Goal: Task Accomplishment & Management: Complete application form

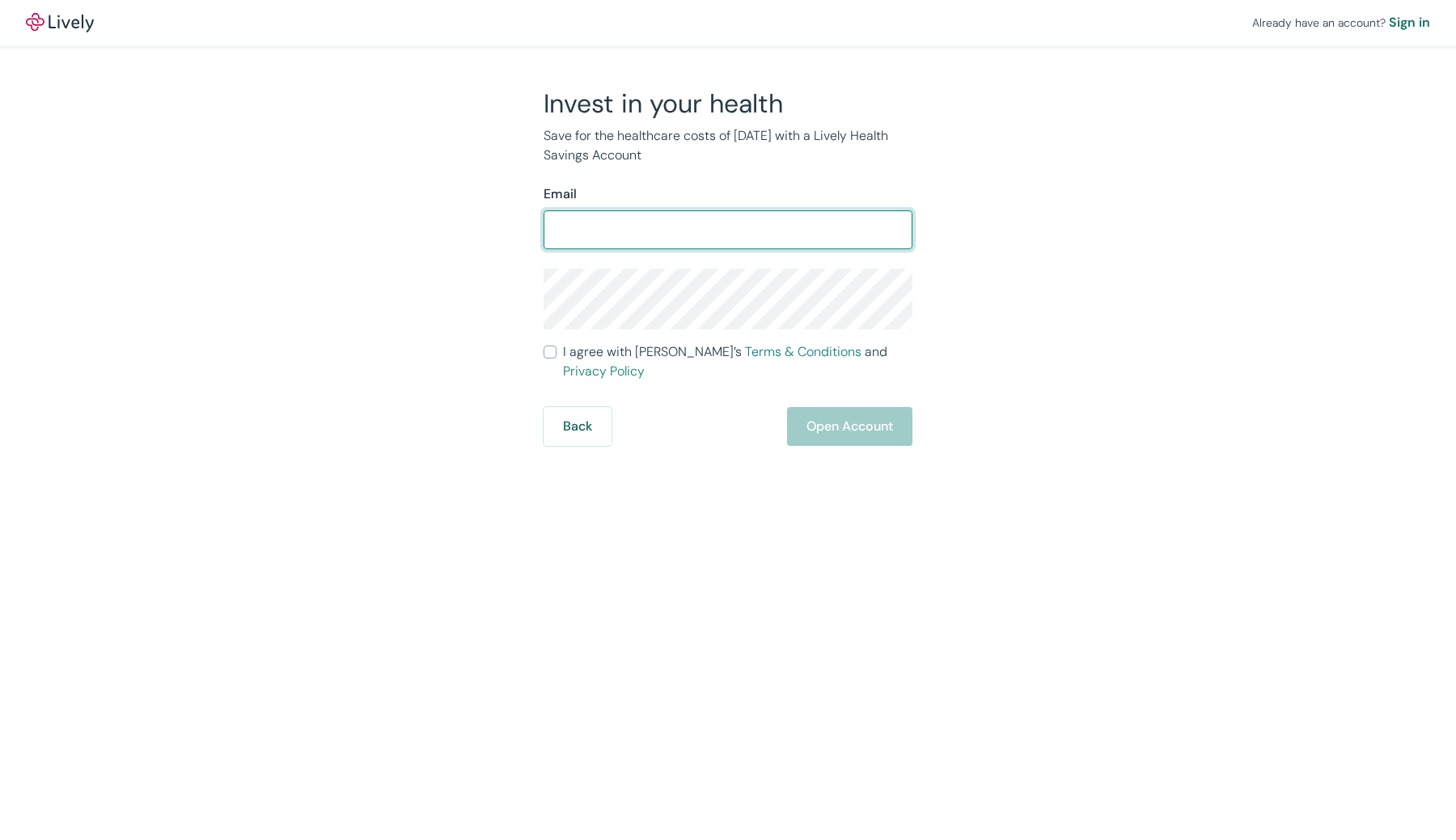
type input "[EMAIL_ADDRESS][DOMAIN_NAME]"
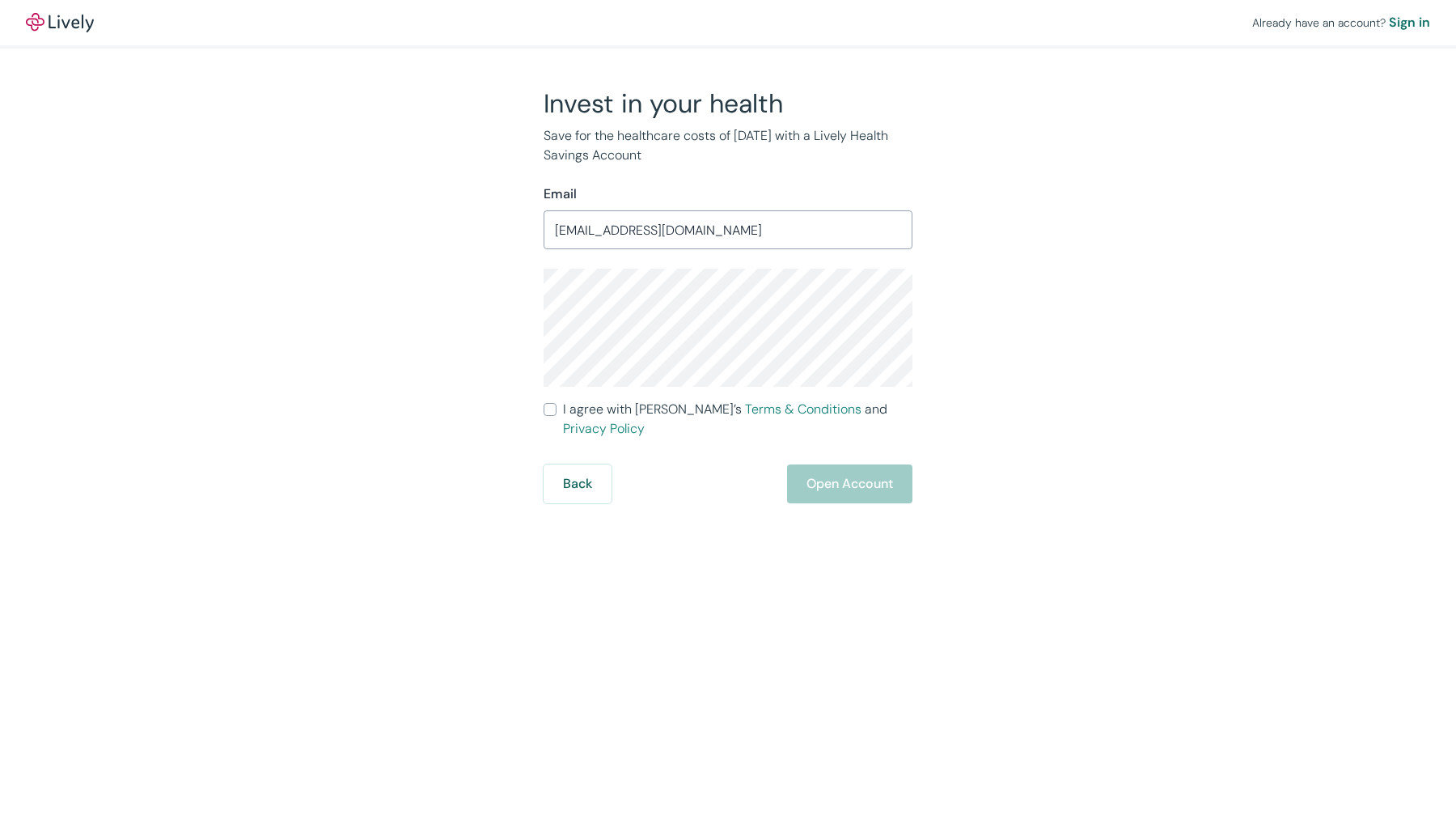
click at [659, 407] on span "I agree with Lively’s Terms & Conditions and Privacy Policy" at bounding box center [737, 419] width 349 height 39
click at [557, 407] on input "I agree with Lively’s Terms & Conditions and Privacy Policy" at bounding box center [550, 409] width 13 height 13
checkbox input "true"
click at [836, 480] on button "Open Account" at bounding box center [849, 484] width 125 height 39
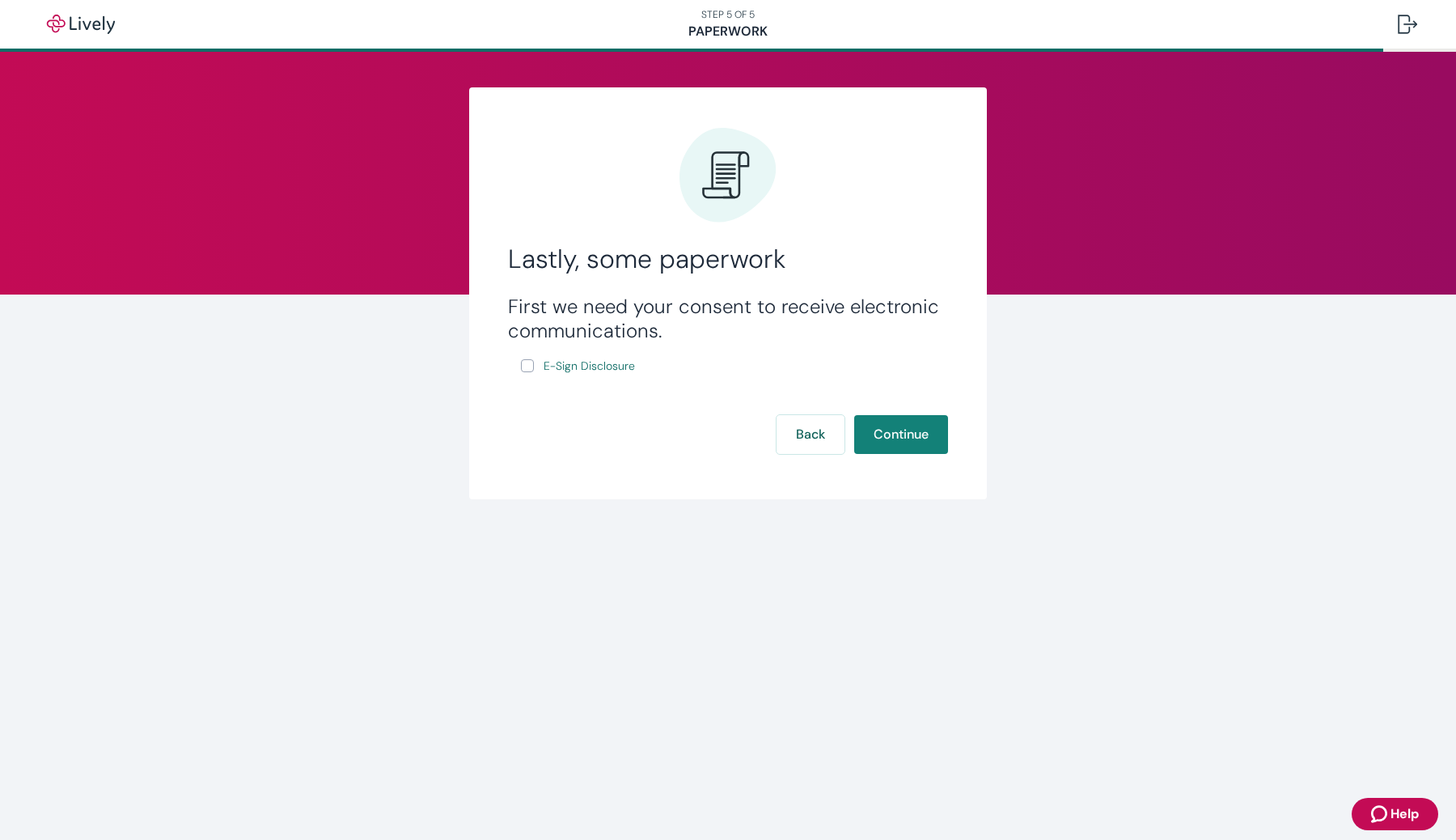
click at [529, 363] on input "E-Sign Disclosure" at bounding box center [527, 366] width 13 height 13
checkbox input "true"
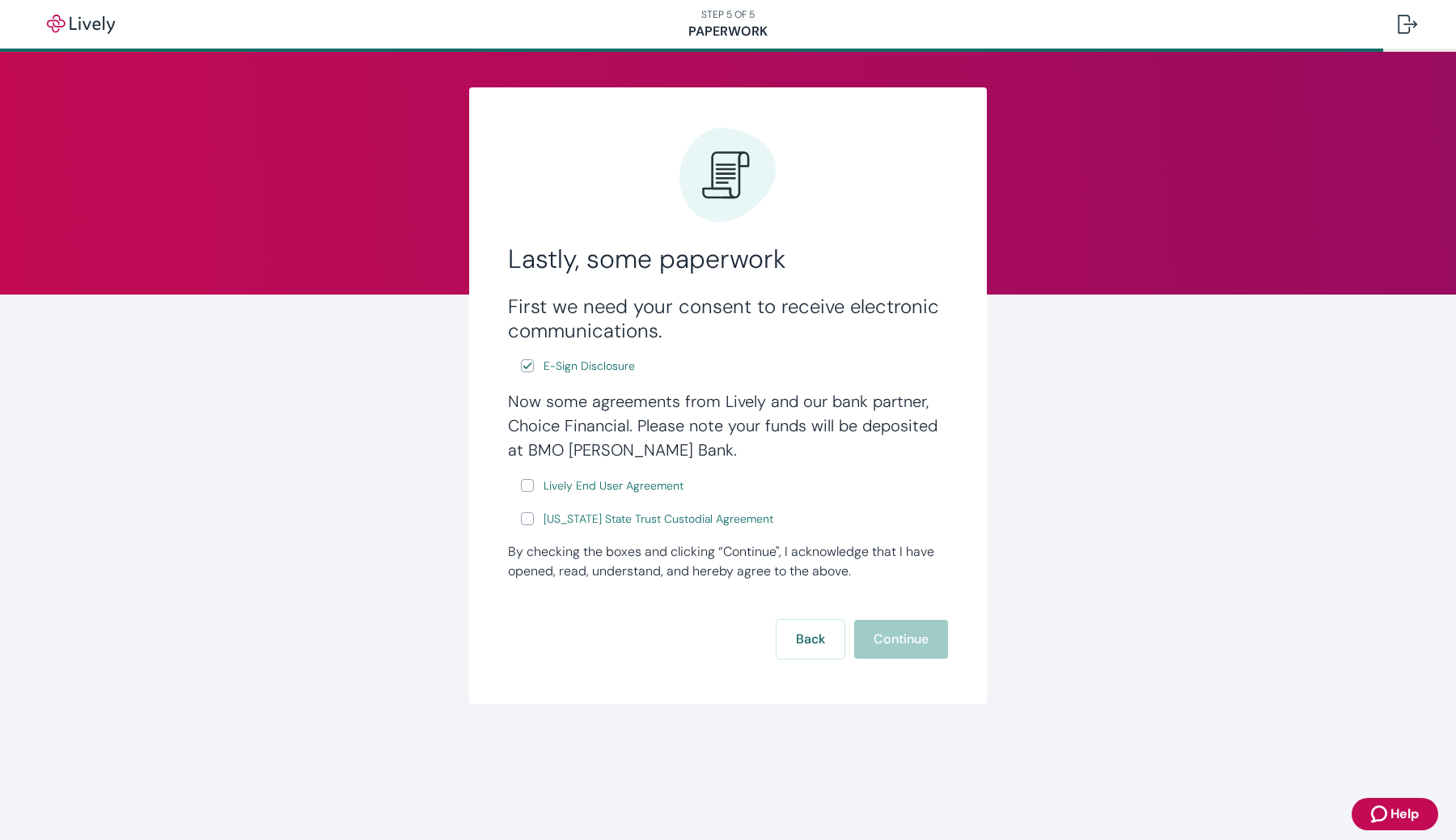
click at [524, 485] on input "Lively End User Agreement" at bounding box center [527, 486] width 13 height 13
checkbox input "true"
click at [536, 519] on label "[US_STATE] State Trust Custodial Agreement" at bounding box center [649, 519] width 255 height 20
click at [534, 519] on input "[US_STATE] State Trust Custodial Agreement" at bounding box center [527, 519] width 13 height 13
checkbox input "true"
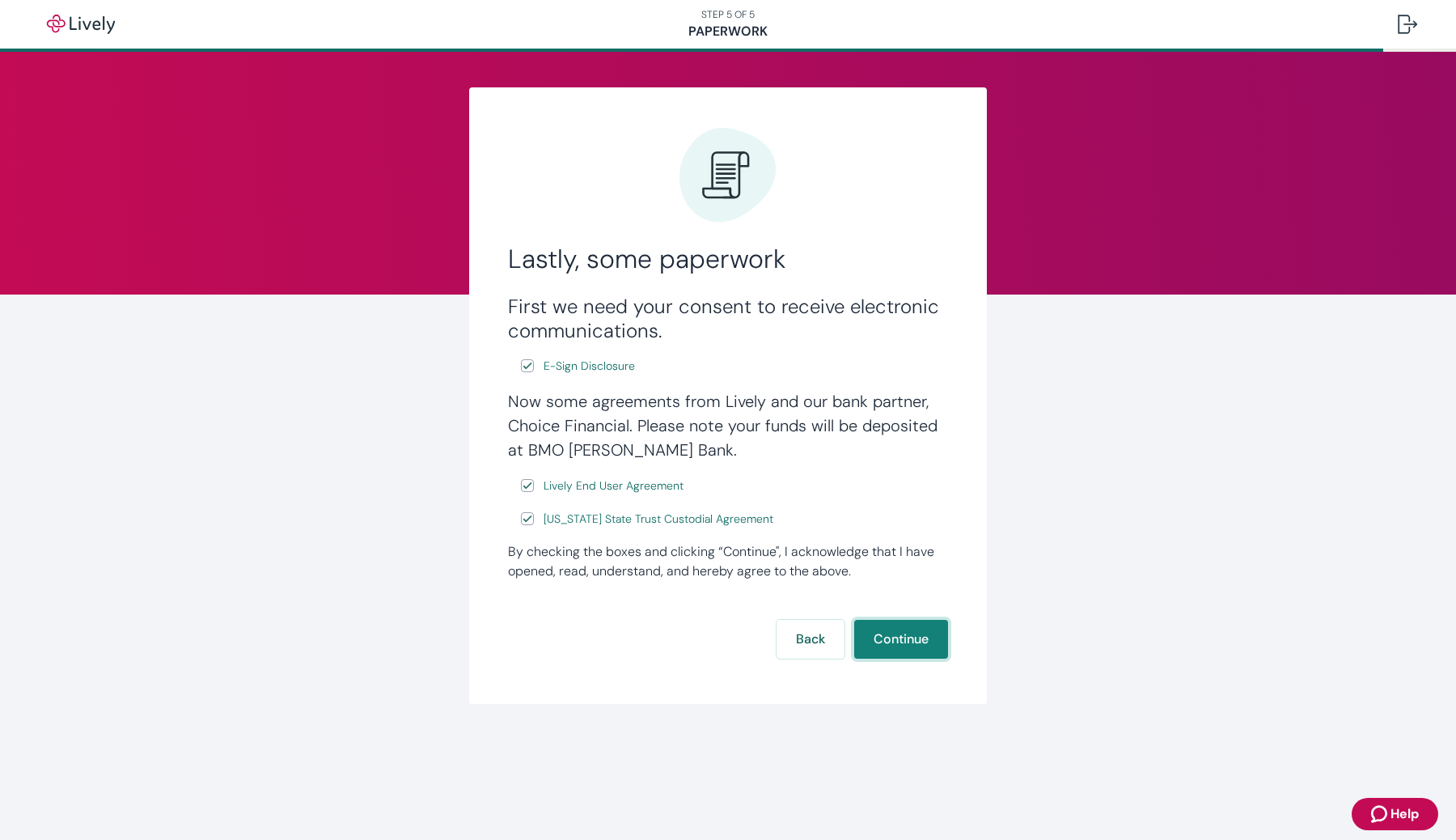
click at [872, 642] on button "Continue" at bounding box center [901, 639] width 94 height 39
